Goal: Task Accomplishment & Management: Manage account settings

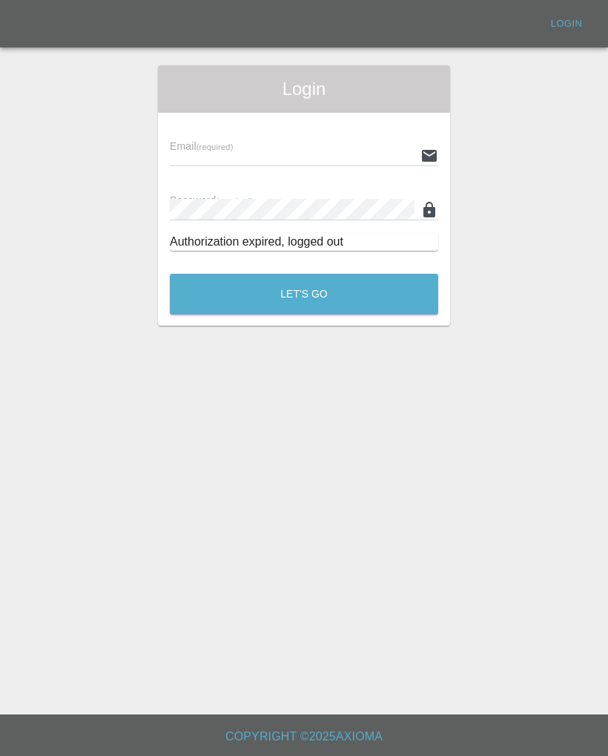
click at [351, 142] on div "Email (required)" at bounding box center [304, 146] width 269 height 42
click at [336, 147] on input "text" at bounding box center [292, 156] width 245 height 22
click at [346, 159] on input "text" at bounding box center [292, 156] width 245 height 22
type input "Mjrcosmeticcarrepairs@gmail.com"
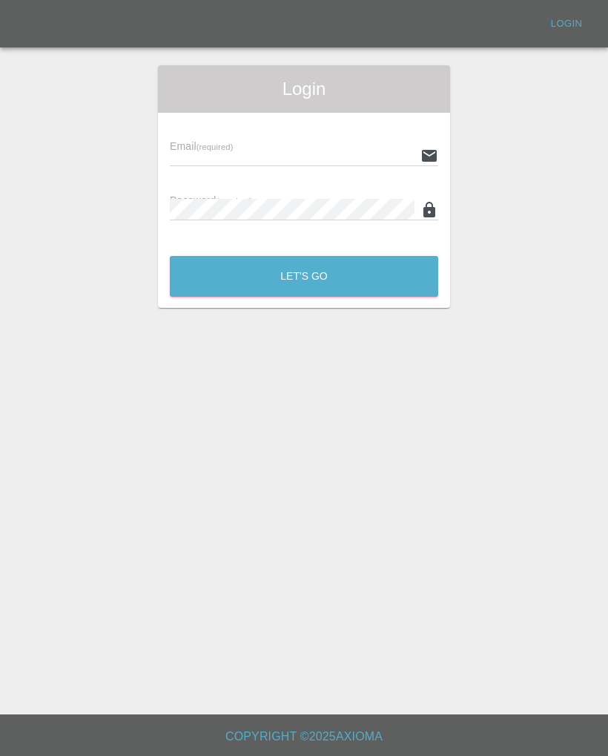
click at [303, 136] on div "Email (required)" at bounding box center [304, 146] width 269 height 42
click at [246, 150] on input "text" at bounding box center [292, 156] width 245 height 22
type input "[EMAIL_ADDRESS][DOMAIN_NAME]"
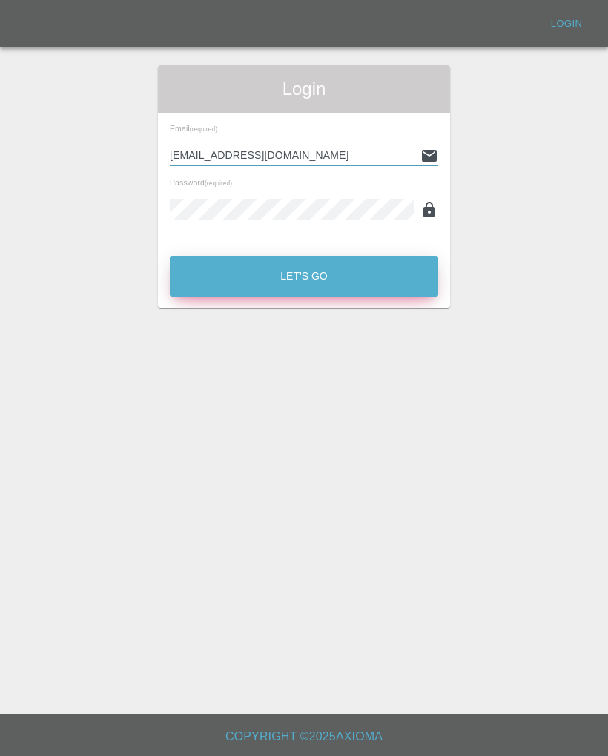
click at [378, 265] on button "Let's Go" at bounding box center [304, 276] width 269 height 41
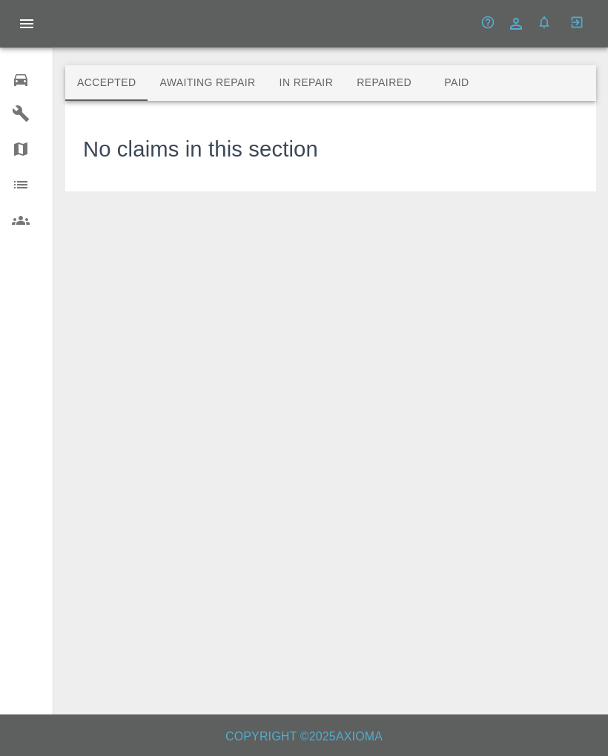
click at [242, 85] on button "Awaiting Repair" at bounding box center [207, 83] width 119 height 36
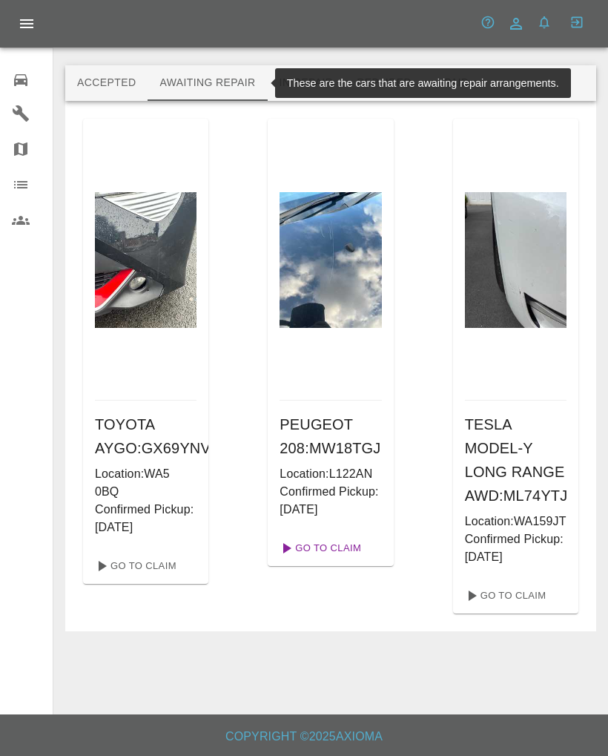
click at [353, 560] on link "Go To Claim" at bounding box center [319, 548] width 91 height 24
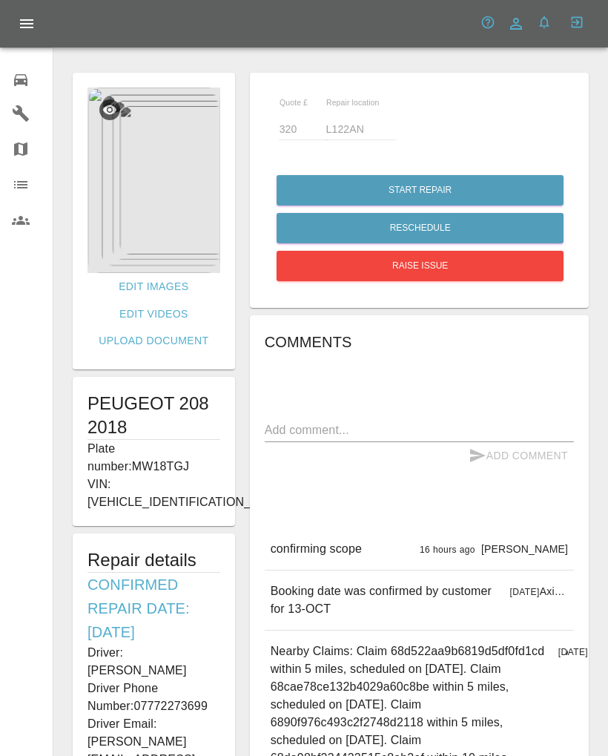
click at [117, 237] on img at bounding box center [154, 181] width 133 height 186
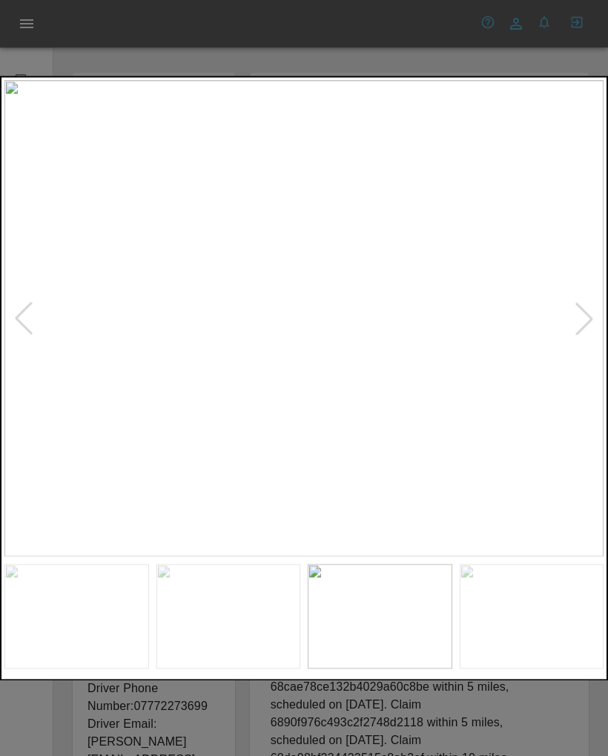
click at [584, 82] on img at bounding box center [304, 318] width 600 height 477
click at [575, 57] on div at bounding box center [304, 378] width 608 height 756
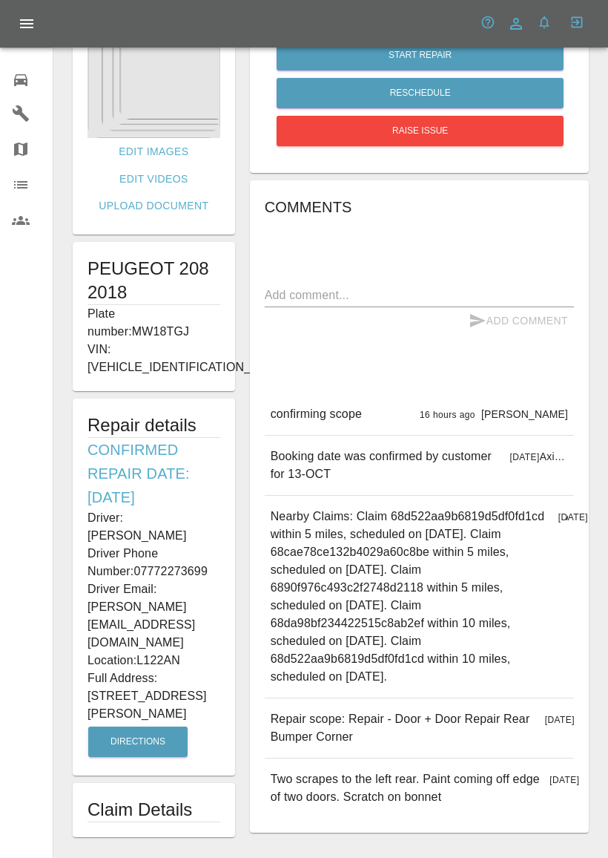
scroll to position [131, 0]
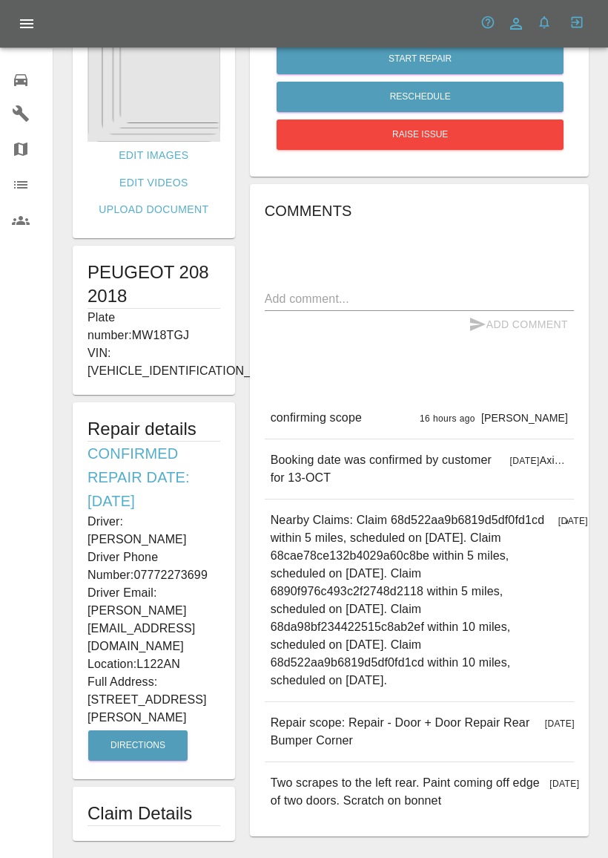
click at [36, 26] on button "Open drawer" at bounding box center [27, 24] width 36 height 36
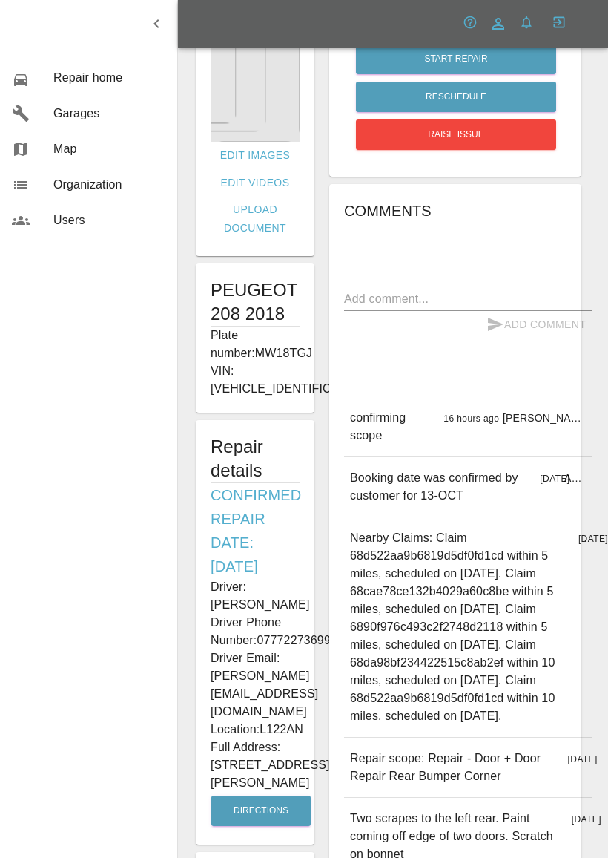
scroll to position [0, 39]
click at [156, 24] on icon "button" at bounding box center [156, 23] width 5 height 9
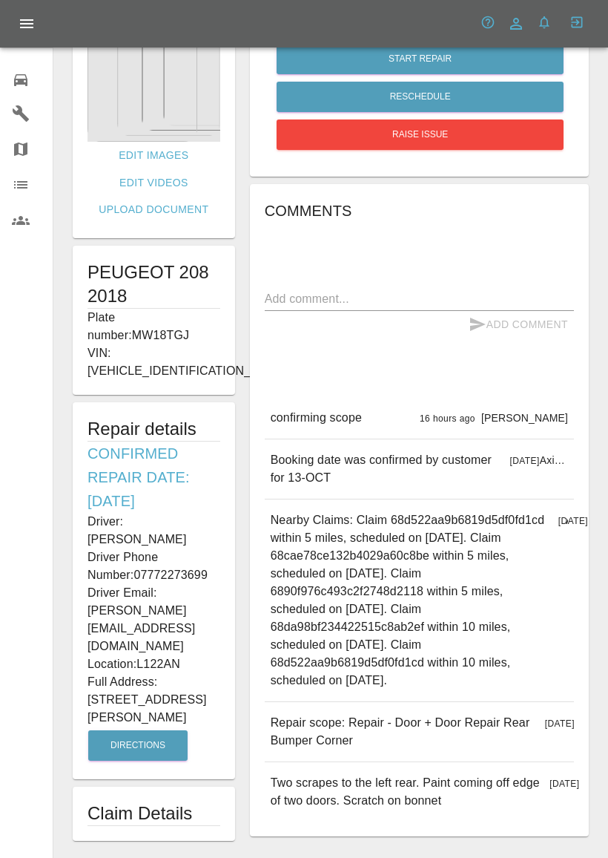
scroll to position [0, 0]
click at [33, 26] on icon "Open drawer" at bounding box center [27, 24] width 18 height 18
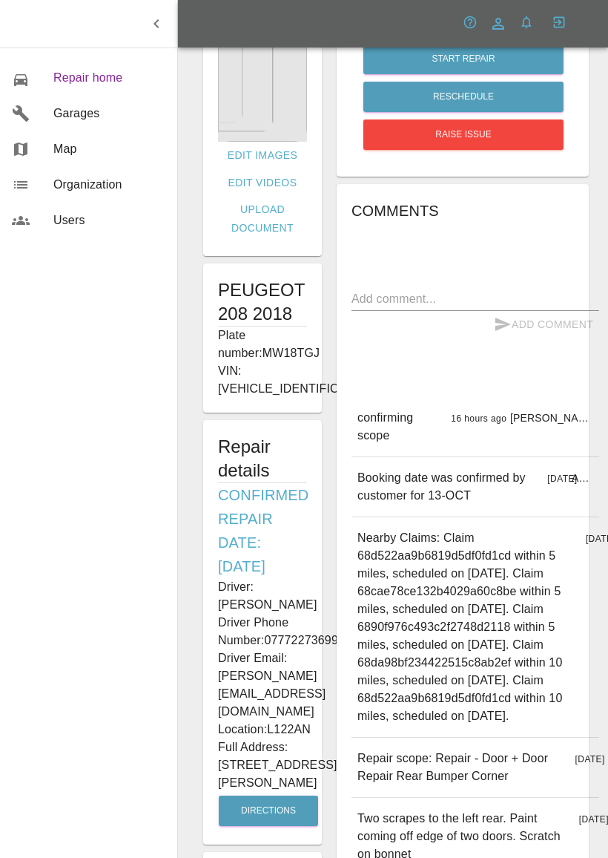
click at [120, 76] on span "Repair home" at bounding box center [109, 78] width 112 height 18
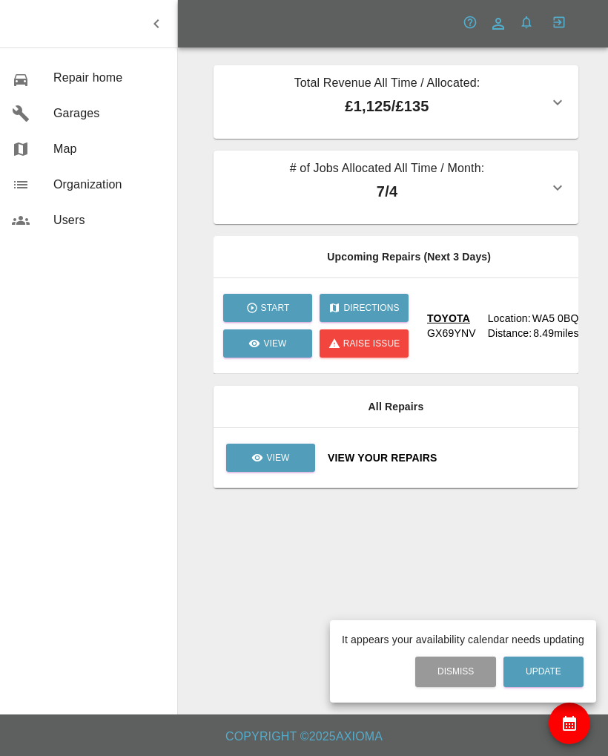
click at [283, 461] on div at bounding box center [304, 378] width 608 height 756
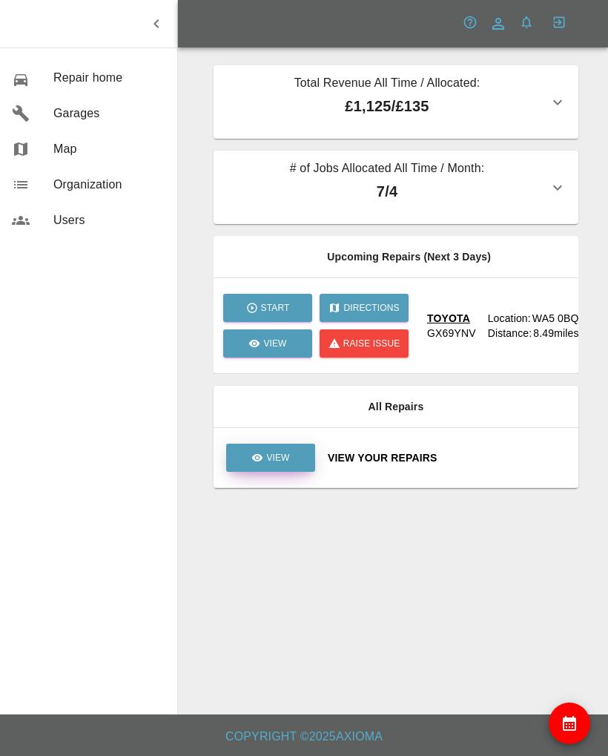
click at [304, 455] on link "View" at bounding box center [270, 458] width 89 height 28
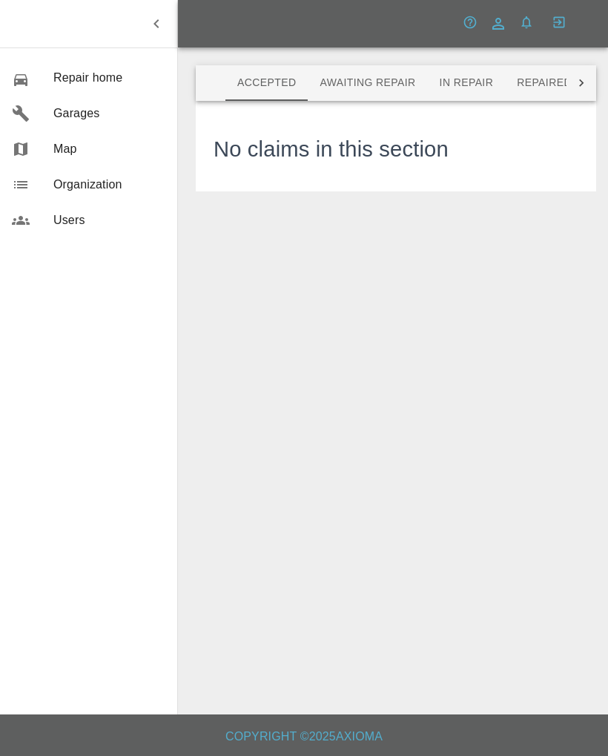
click at [392, 79] on button "Awaiting Repair" at bounding box center [367, 83] width 119 height 36
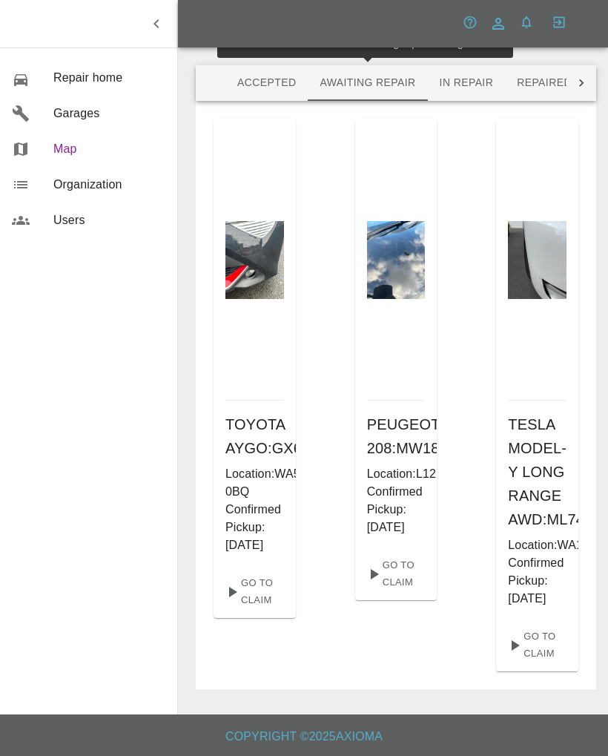
click at [105, 157] on span "Map" at bounding box center [109, 149] width 112 height 18
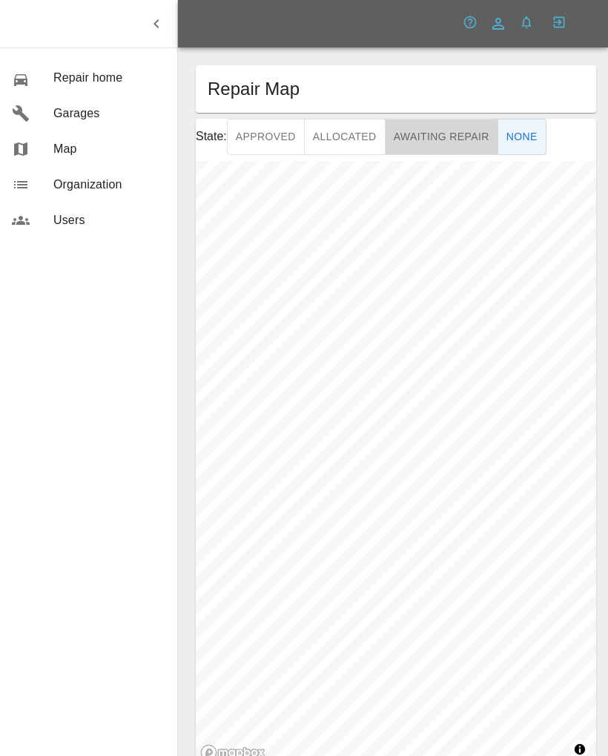
click at [462, 138] on button "Awaiting Repair" at bounding box center [442, 137] width 114 height 36
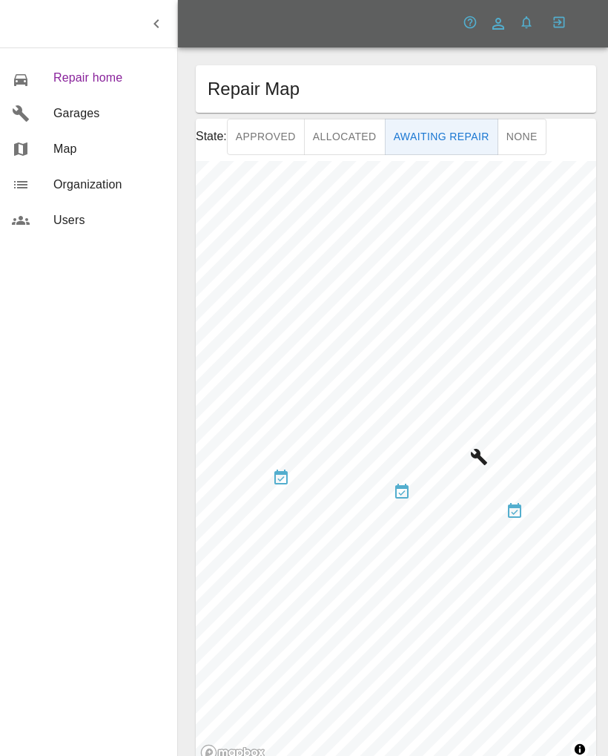
click at [125, 79] on span "Repair home" at bounding box center [109, 78] width 112 height 18
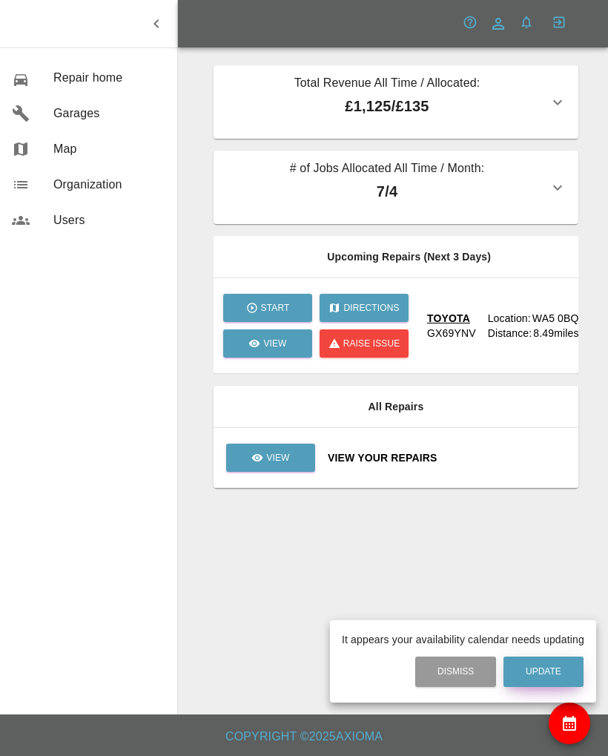
click at [561, 672] on button "Update" at bounding box center [544, 672] width 80 height 30
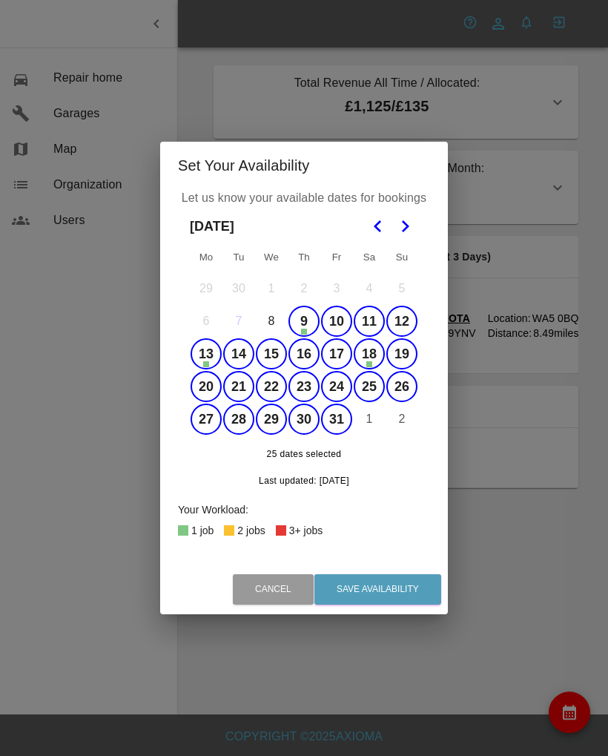
click at [379, 425] on button "1" at bounding box center [369, 419] width 31 height 31
click at [403, 422] on button "2" at bounding box center [402, 419] width 31 height 31
click at [411, 229] on icon "Go to the Next Month" at bounding box center [405, 226] width 18 height 18
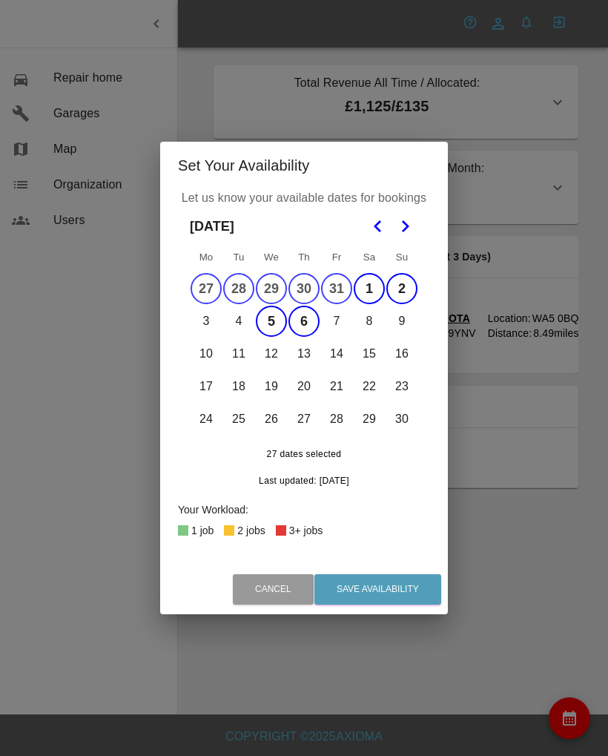
click at [209, 325] on button "3" at bounding box center [206, 321] width 31 height 31
click at [209, 324] on button "3" at bounding box center [206, 321] width 31 height 31
click at [212, 321] on button "3" at bounding box center [206, 321] width 31 height 31
click at [243, 323] on button "4" at bounding box center [238, 321] width 31 height 31
click at [340, 321] on button "7" at bounding box center [336, 321] width 31 height 31
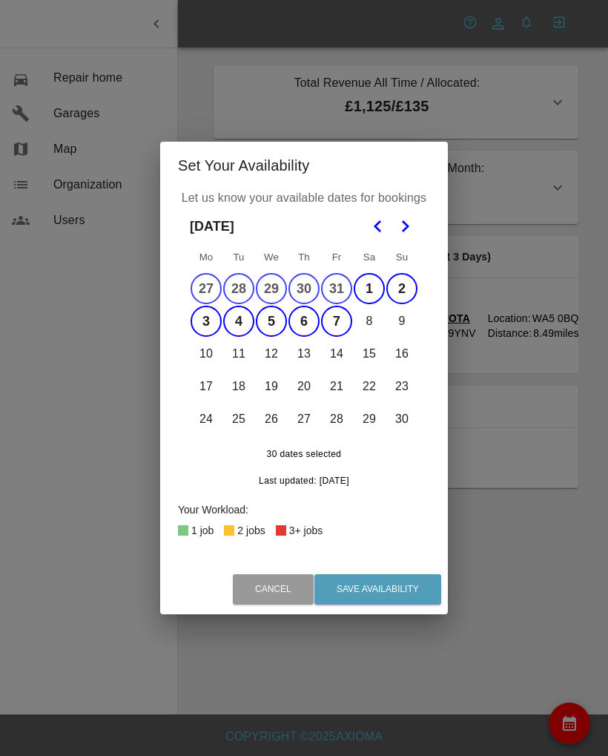
click at [380, 321] on button "8" at bounding box center [369, 321] width 31 height 31
click at [416, 317] on button "9" at bounding box center [402, 321] width 31 height 31
click at [221, 347] on td "10" at bounding box center [206, 354] width 33 height 33
click at [260, 351] on button "12" at bounding box center [271, 353] width 31 height 31
click at [211, 356] on button "10" at bounding box center [206, 353] width 31 height 31
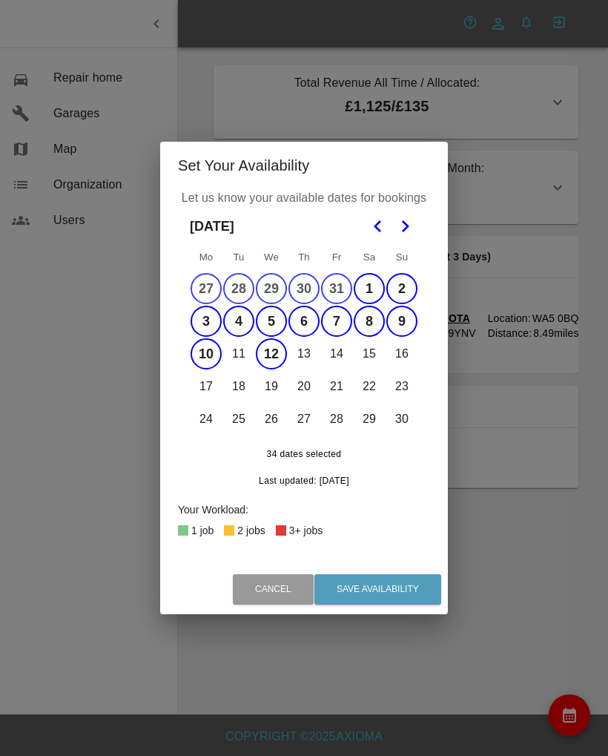
click at [240, 352] on button "11" at bounding box center [238, 353] width 31 height 31
click at [315, 350] on button "13" at bounding box center [304, 353] width 31 height 31
click at [370, 352] on button "15" at bounding box center [369, 353] width 31 height 31
click at [307, 355] on button "13" at bounding box center [304, 353] width 31 height 31
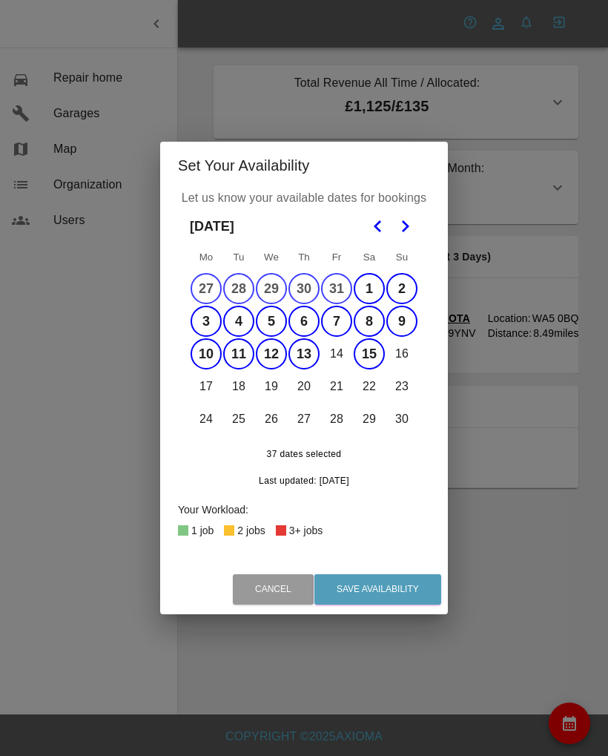
click at [341, 355] on button "14" at bounding box center [336, 353] width 31 height 31
click at [403, 350] on button "16" at bounding box center [402, 353] width 31 height 31
click at [207, 387] on button "17" at bounding box center [206, 386] width 31 height 31
click at [249, 391] on button "18" at bounding box center [238, 386] width 31 height 31
click at [281, 384] on button "19" at bounding box center [271, 386] width 31 height 31
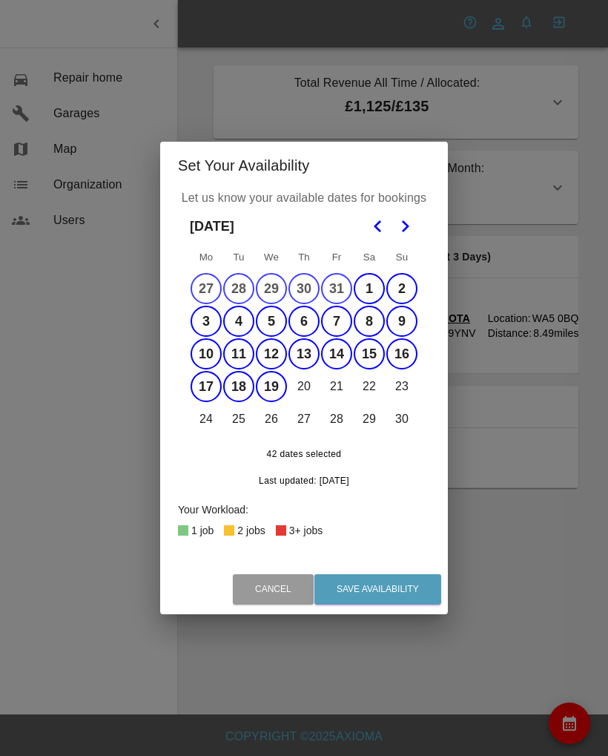
click at [312, 388] on button "20" at bounding box center [304, 386] width 31 height 31
click at [240, 354] on button "11" at bounding box center [238, 353] width 31 height 31
click at [281, 350] on button "12" at bounding box center [271, 353] width 31 height 31
click at [323, 351] on button "14" at bounding box center [336, 353] width 31 height 31
click at [305, 358] on button "13" at bounding box center [304, 353] width 31 height 31
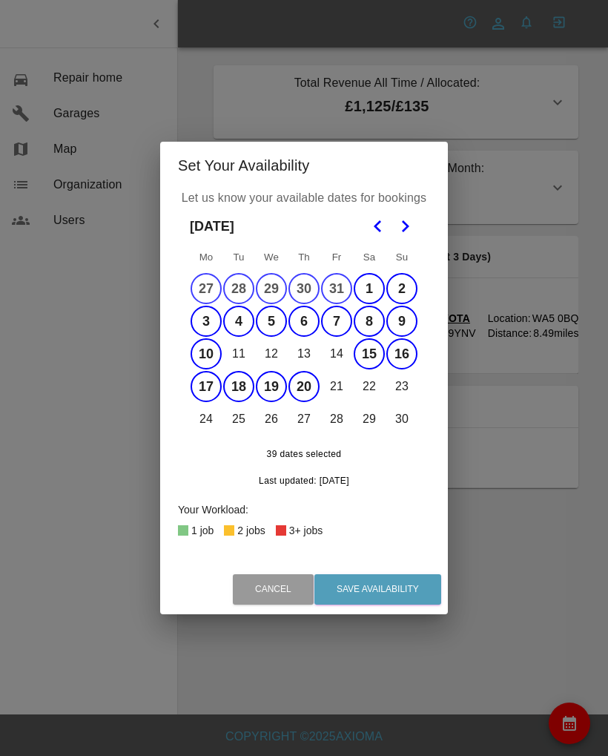
click at [377, 345] on button "15" at bounding box center [369, 353] width 31 height 31
click at [413, 355] on button "16" at bounding box center [402, 353] width 31 height 31
click at [207, 354] on button "10" at bounding box center [206, 353] width 31 height 31
click at [336, 386] on button "21" at bounding box center [336, 386] width 31 height 31
click at [381, 377] on button "22" at bounding box center [369, 386] width 31 height 31
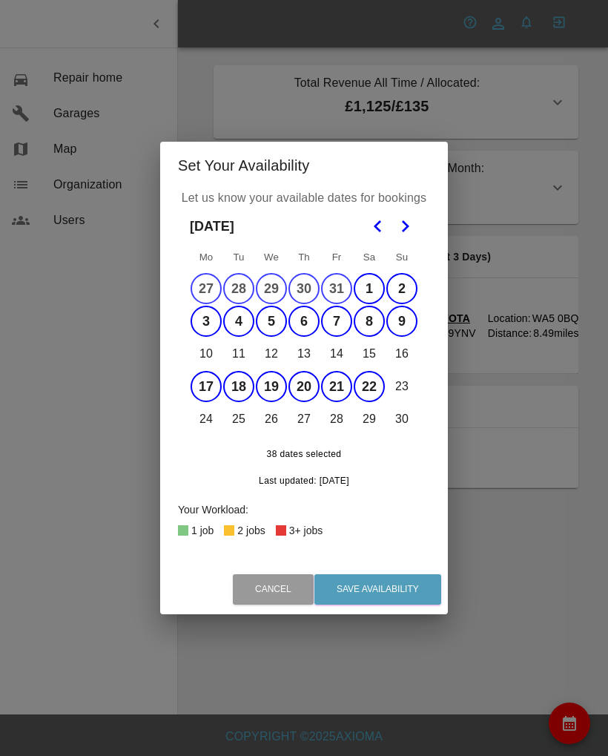
click at [421, 382] on div "[DATE] Mo Tu We Th Fr Sa Su 27 28 29 30 31 1 2 3 4 5 6 7 8 9 10 11 12 13 14 15 …" at bounding box center [304, 354] width 252 height 294
click at [203, 427] on button "24" at bounding box center [206, 419] width 31 height 31
click at [249, 427] on button "25" at bounding box center [238, 419] width 31 height 31
click at [284, 416] on button "26" at bounding box center [271, 419] width 31 height 31
click at [317, 419] on button "27" at bounding box center [304, 419] width 31 height 31
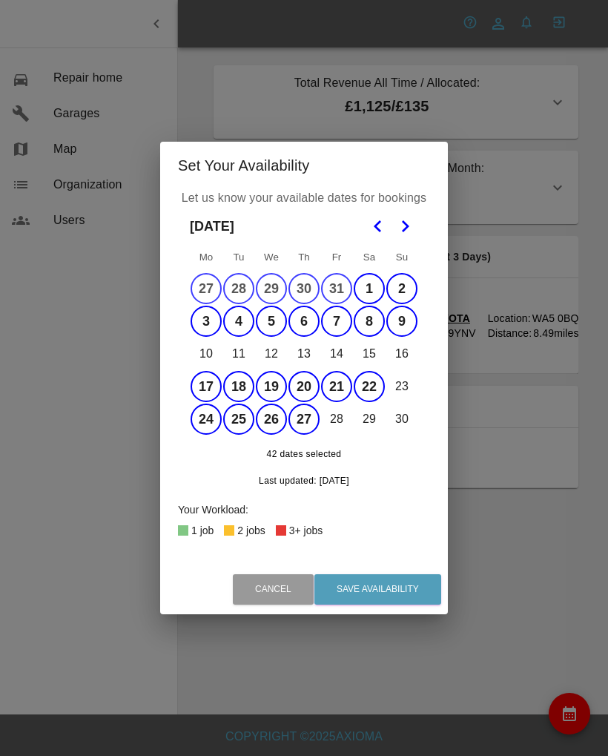
click at [344, 415] on button "28" at bounding box center [336, 419] width 31 height 31
click at [378, 424] on button "29" at bounding box center [369, 419] width 31 height 31
click at [407, 384] on button "23" at bounding box center [402, 386] width 31 height 31
click at [408, 426] on button "30" at bounding box center [402, 419] width 31 height 31
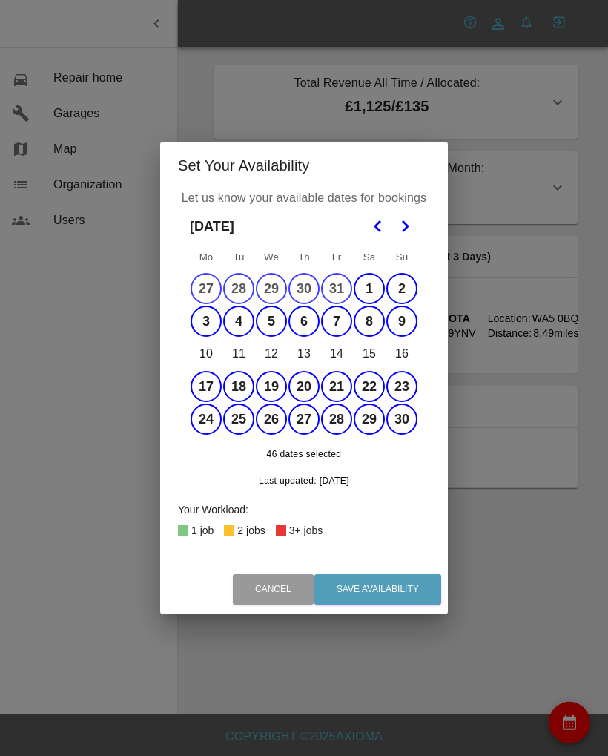
click at [404, 222] on polygon "Go to the Next Month" at bounding box center [405, 226] width 7 height 12
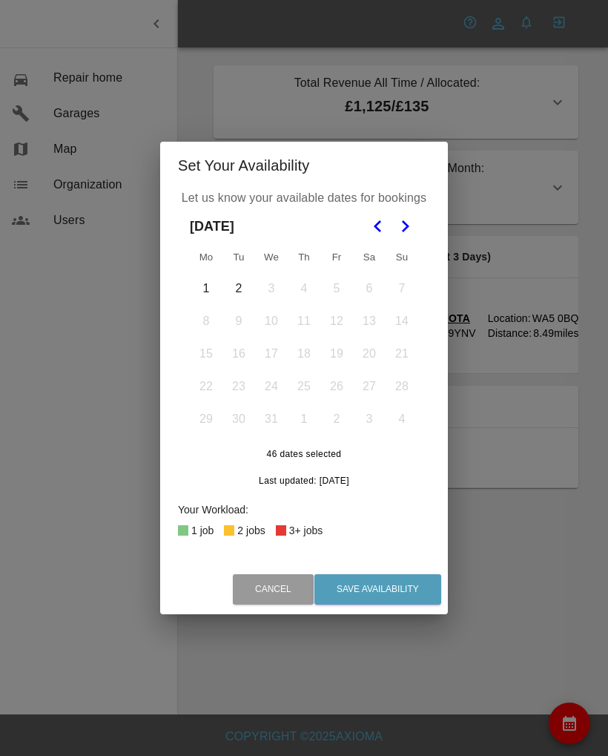
click at [211, 287] on button "1" at bounding box center [206, 288] width 31 height 31
click at [240, 288] on button "2" at bounding box center [238, 288] width 31 height 31
click at [399, 591] on button "Save Availability" at bounding box center [378, 589] width 127 height 30
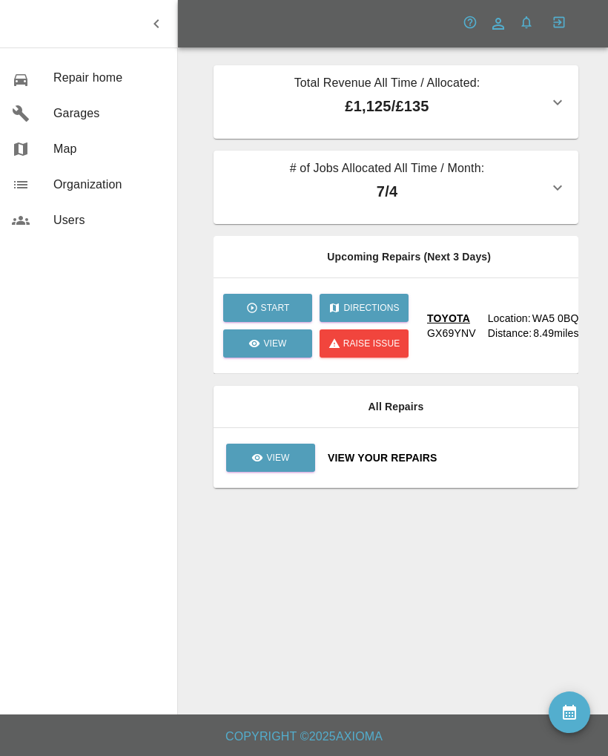
click at [566, 719] on icon "availability" at bounding box center [569, 712] width 13 height 15
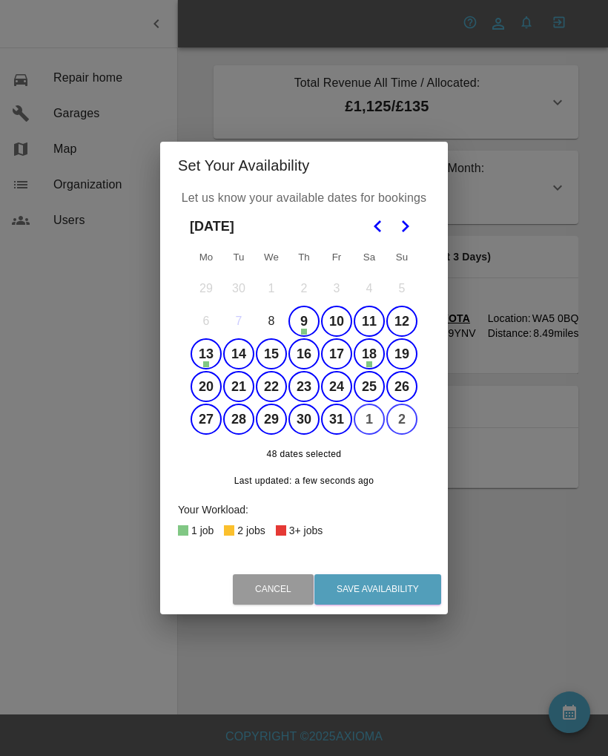
click at [264, 421] on button "29" at bounding box center [271, 419] width 31 height 31
click at [269, 429] on button "29" at bounding box center [271, 419] width 31 height 31
click at [419, 581] on button "Save Availability" at bounding box center [378, 589] width 127 height 30
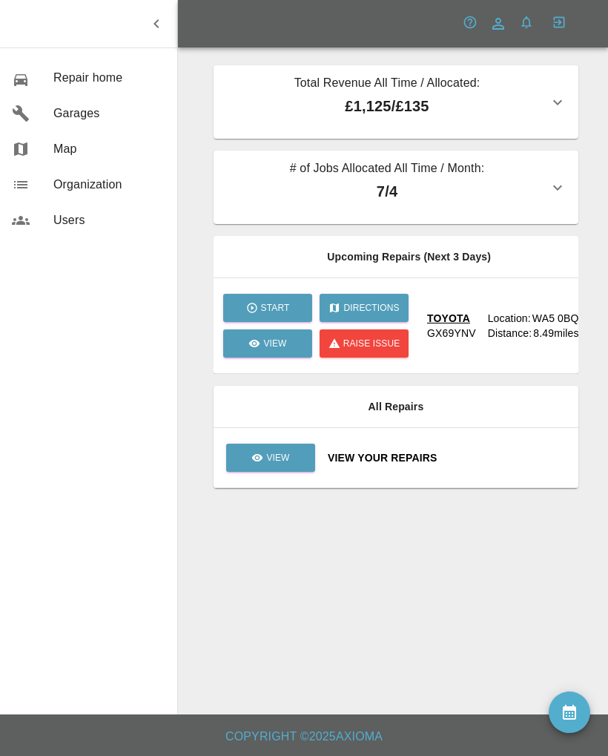
click at [526, 326] on div "Distance:" at bounding box center [510, 333] width 45 height 15
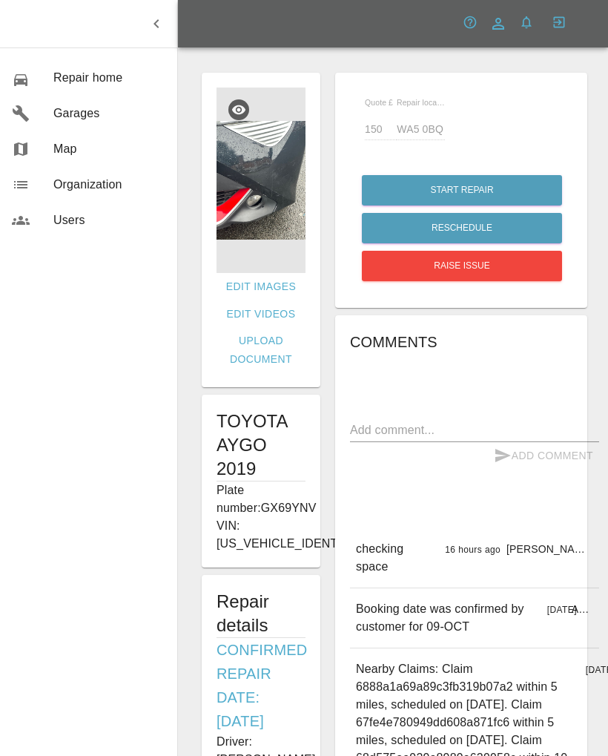
click at [510, 427] on textarea at bounding box center [474, 429] width 249 height 17
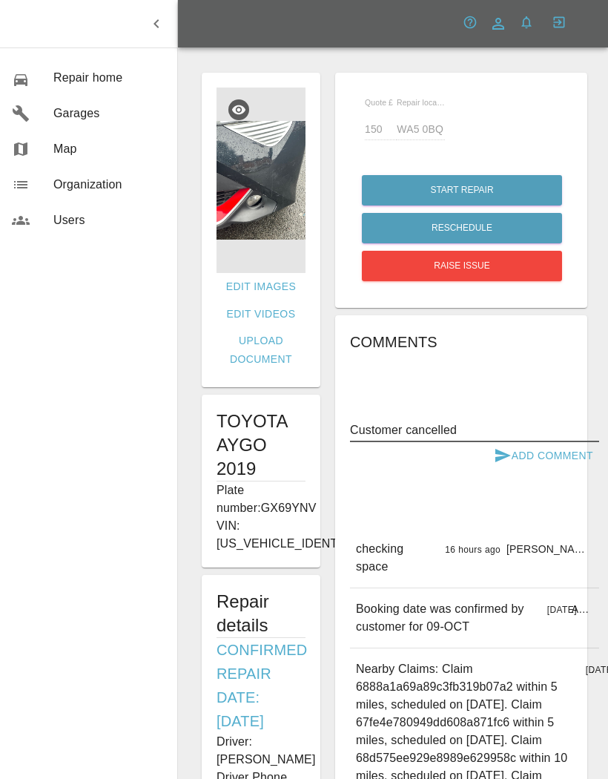
type textarea "Customer cancelled"
click at [562, 455] on button "Add Comment" at bounding box center [543, 455] width 111 height 27
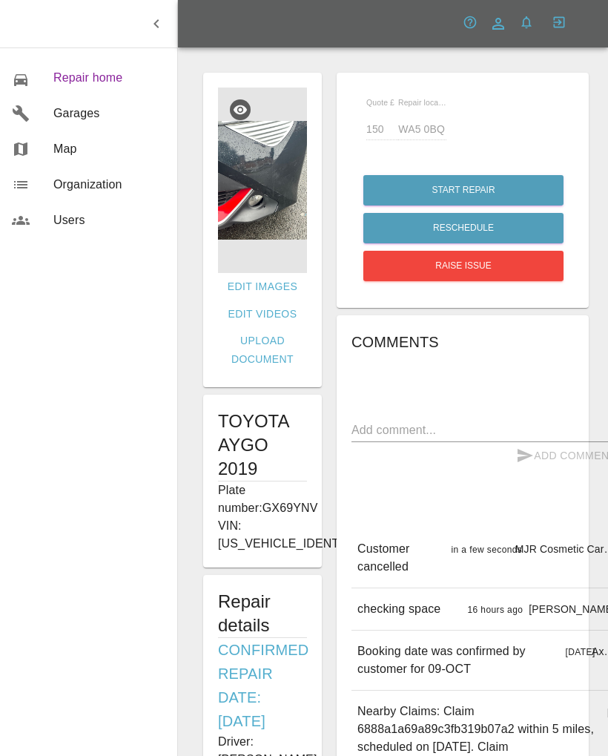
click at [111, 74] on span "Repair home" at bounding box center [109, 78] width 112 height 18
